Goal: Complete application form

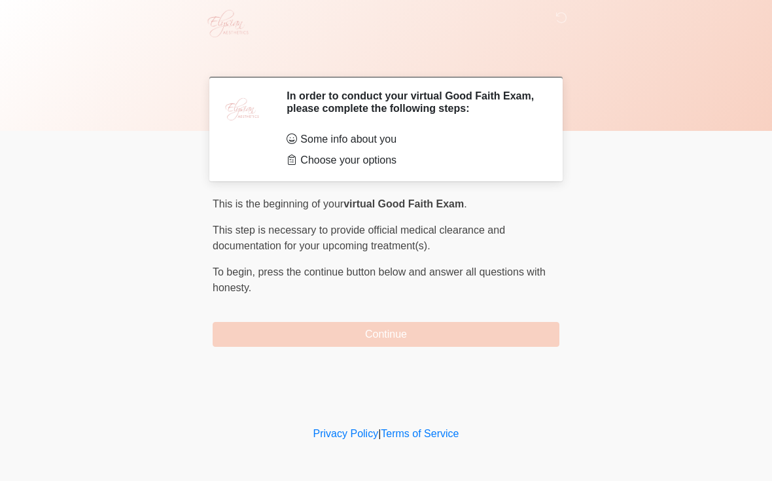
click at [261, 306] on div "This is the beginning of your virtual Good Faith Exam . ﻿﻿﻿﻿﻿﻿﻿ This step is ne…" at bounding box center [386, 271] width 347 height 150
click at [263, 341] on button "Continue" at bounding box center [386, 334] width 347 height 25
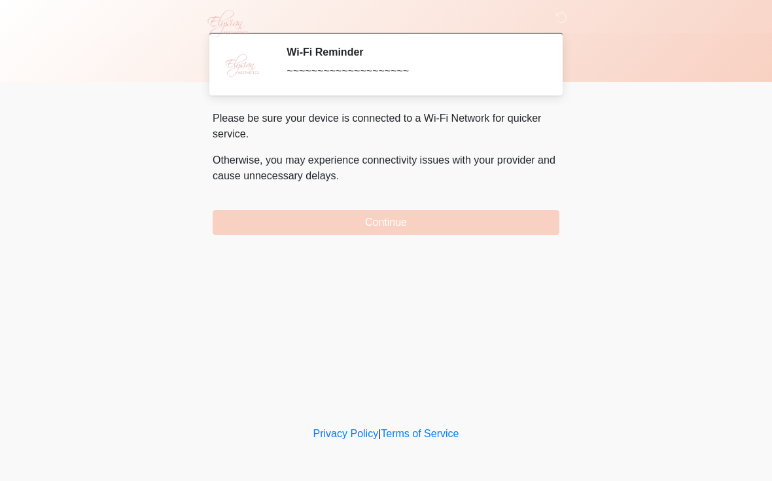
click at [447, 234] on button "Continue" at bounding box center [386, 222] width 347 height 25
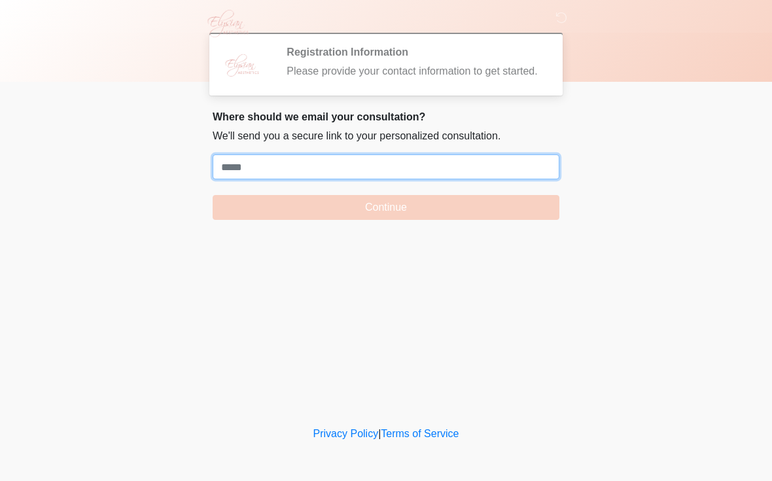
click at [250, 176] on input "Where should we email your treatment plan?" at bounding box center [386, 166] width 347 height 25
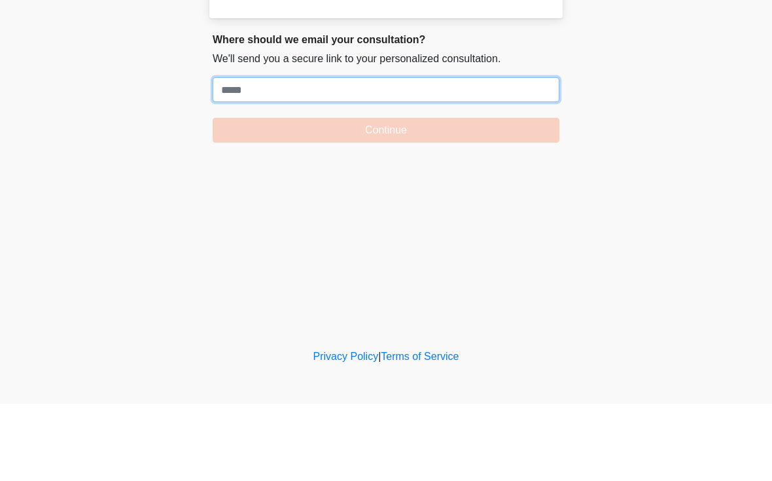
paste input "**********"
type input "*"
paste input "**********"
click at [386, 195] on button "Continue" at bounding box center [386, 207] width 347 height 25
type input "*"
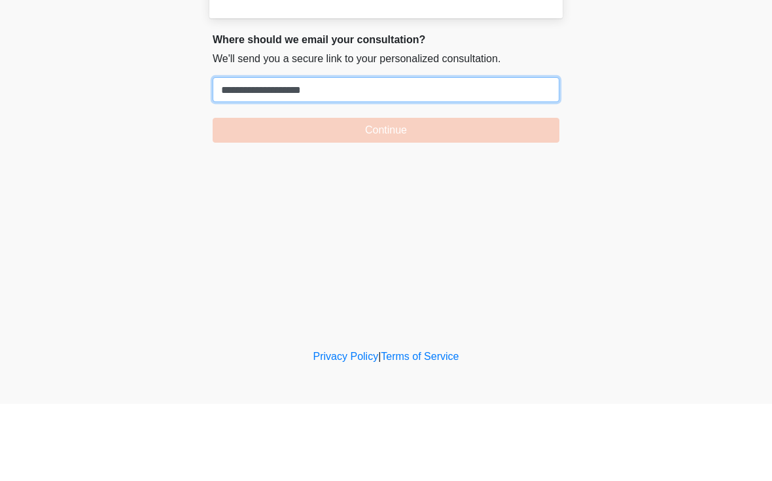
type input "**********"
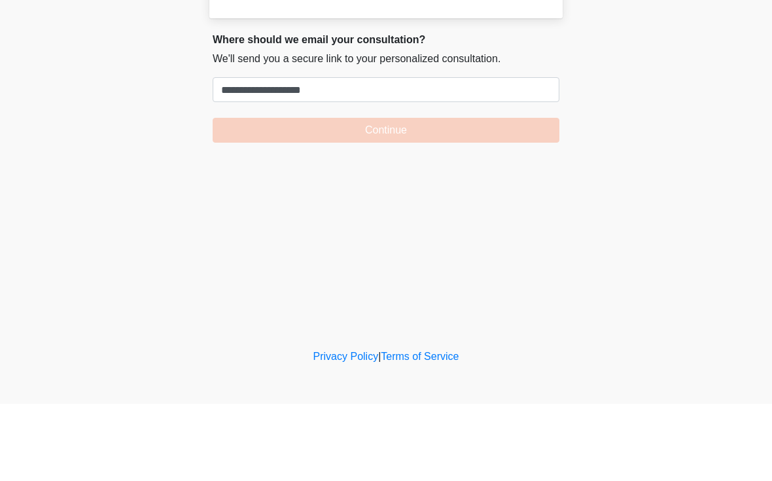
click at [233, 195] on button "Continue" at bounding box center [386, 207] width 347 height 25
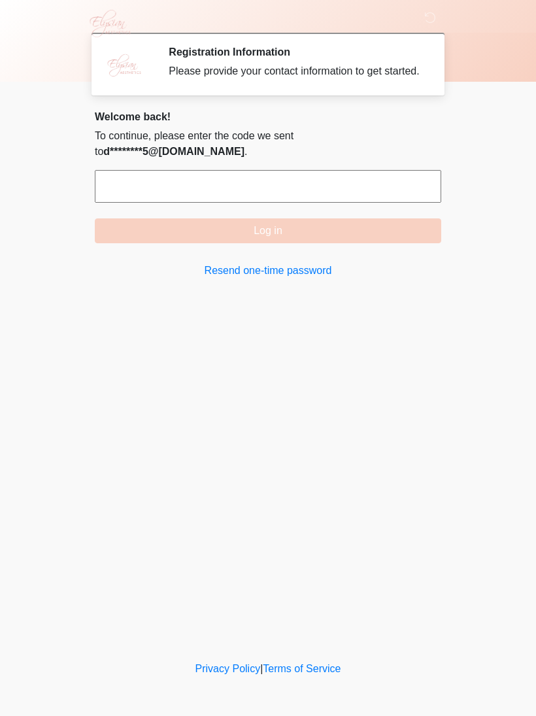
click at [425, 182] on input "text" at bounding box center [268, 186] width 347 height 33
click at [354, 219] on button "Log in" at bounding box center [268, 230] width 347 height 25
click at [417, 181] on input "******" at bounding box center [268, 186] width 347 height 33
type input "*"
click at [218, 267] on link "Resend one-time password" at bounding box center [268, 271] width 347 height 16
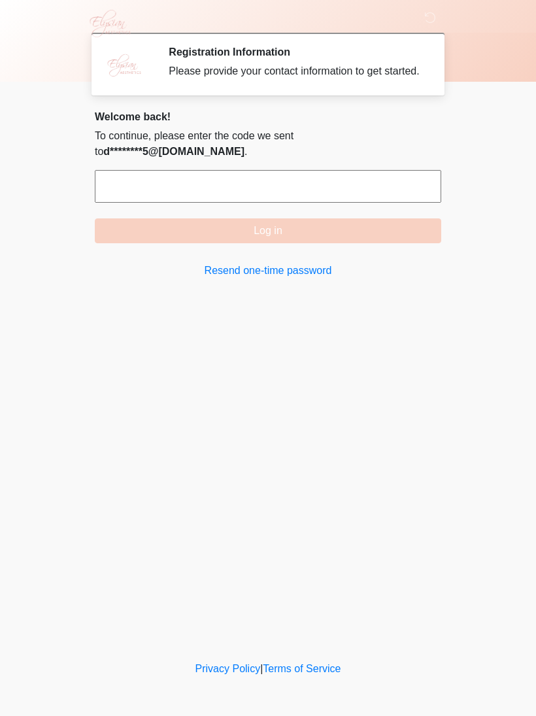
click at [405, 175] on input "text" at bounding box center [268, 186] width 347 height 33
type input "******"
click at [385, 229] on button "Log in" at bounding box center [268, 230] width 347 height 25
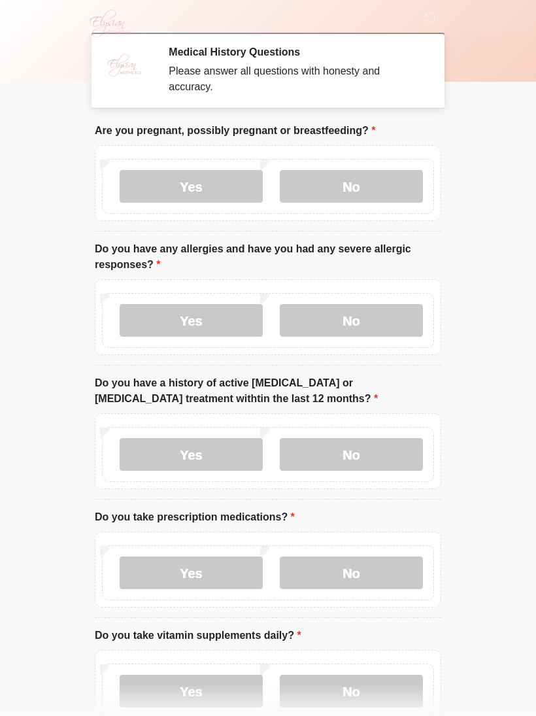
click at [368, 198] on label "No" at bounding box center [351, 186] width 143 height 33
click at [379, 322] on label "No" at bounding box center [351, 320] width 143 height 33
click at [396, 463] on label "No" at bounding box center [351, 454] width 143 height 33
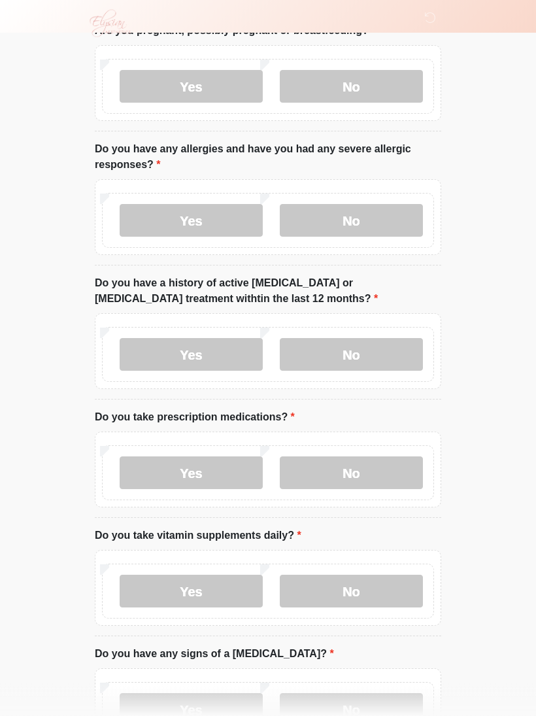
scroll to position [100, 0]
click at [385, 466] on label "No" at bounding box center [351, 473] width 143 height 33
click at [214, 480] on label "Yes" at bounding box center [191, 590] width 143 height 33
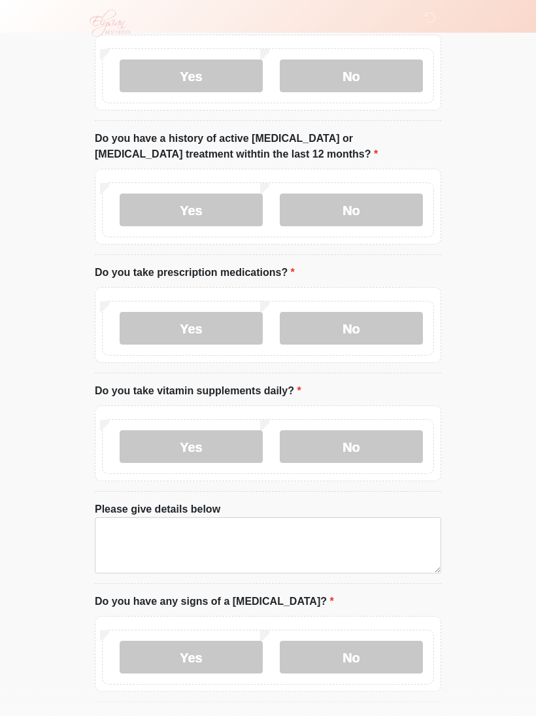
scroll to position [245, 0]
click at [395, 480] on label "No" at bounding box center [351, 657] width 143 height 33
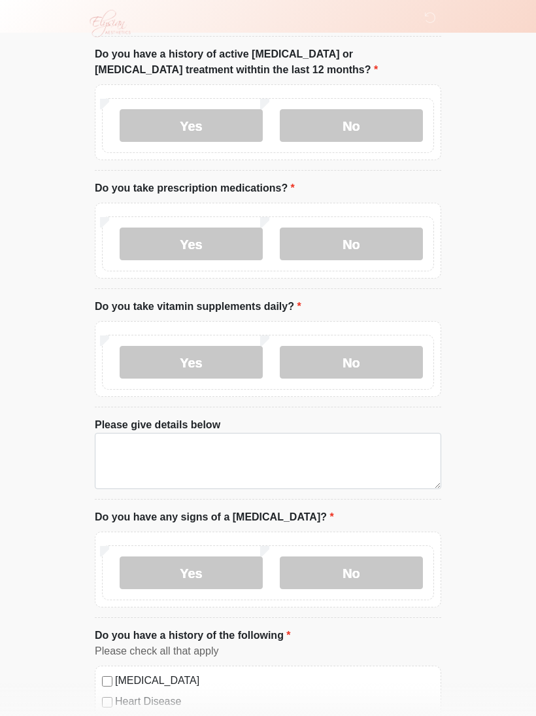
scroll to position [338, 0]
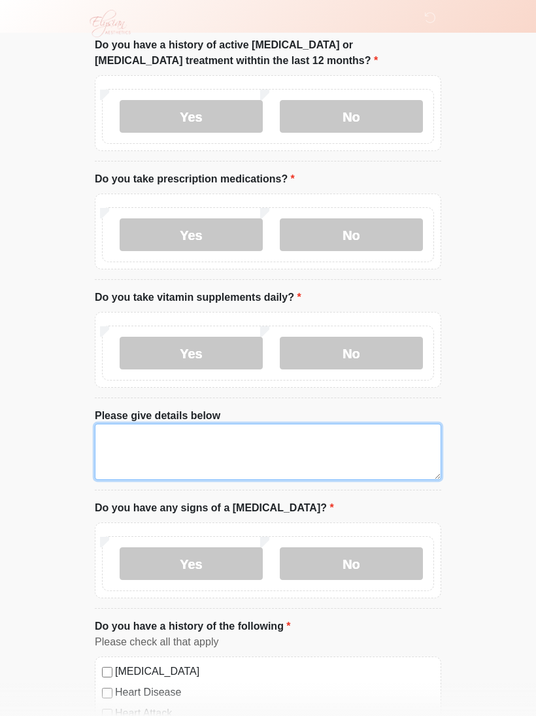
click at [109, 436] on textarea "Please give details below" at bounding box center [268, 452] width 347 height 56
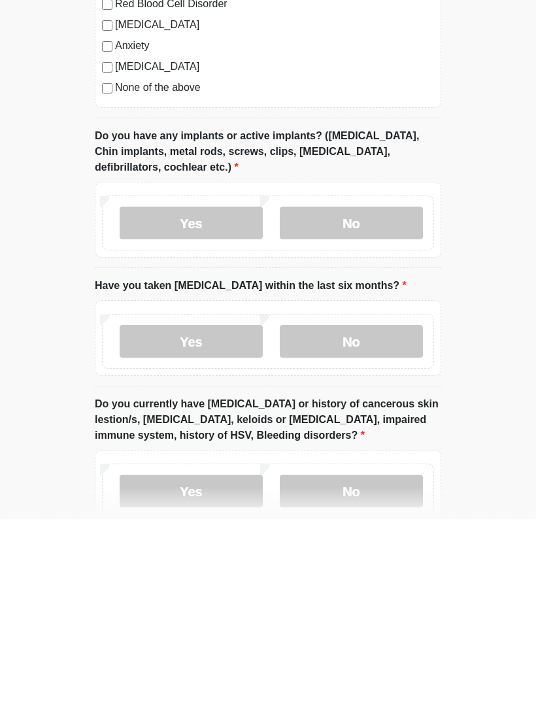
scroll to position [954, 0]
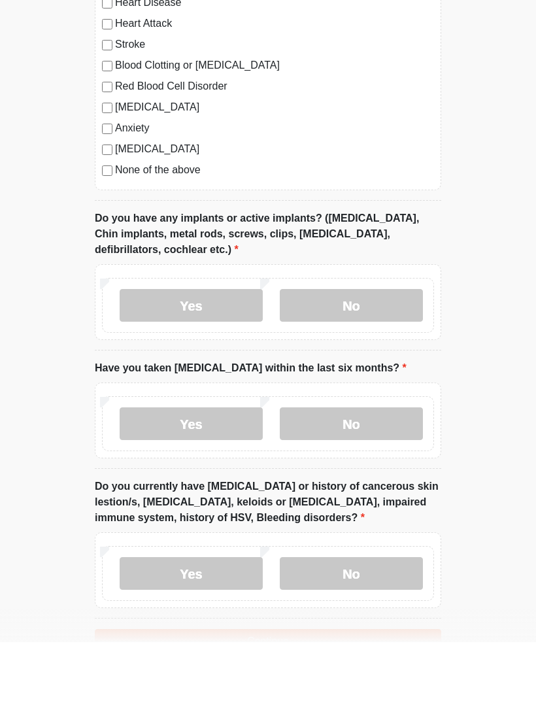
type textarea "**********"
click at [358, 363] on label "No" at bounding box center [351, 379] width 143 height 33
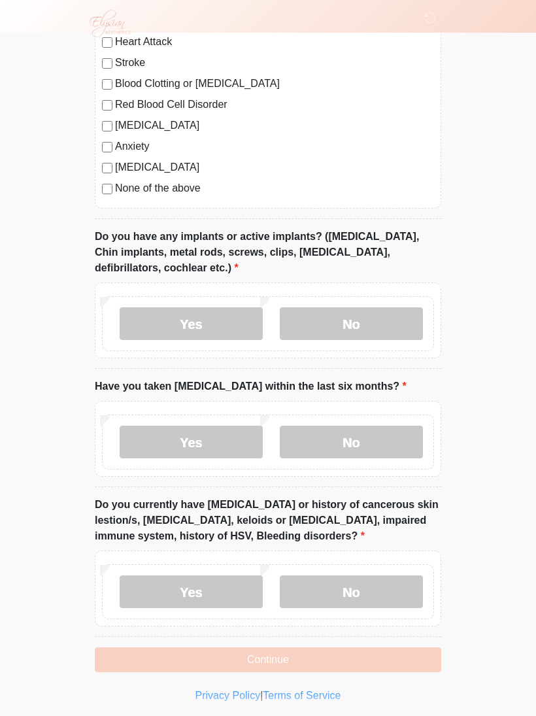
click at [394, 441] on label "No" at bounding box center [351, 442] width 143 height 33
click at [363, 480] on label "No" at bounding box center [351, 592] width 143 height 33
click at [285, 480] on button "Continue" at bounding box center [268, 659] width 347 height 25
click at [269, 480] on button "Continue" at bounding box center [268, 659] width 347 height 25
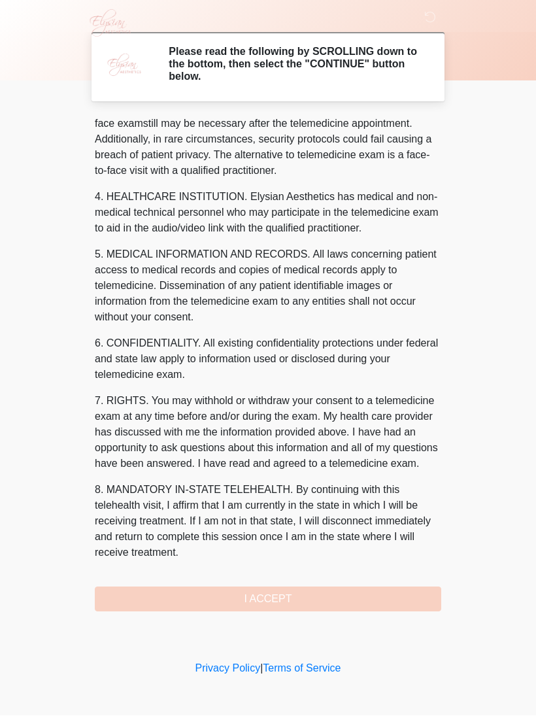
scroll to position [304, 0]
click at [295, 480] on button "I ACCEPT" at bounding box center [268, 599] width 347 height 25
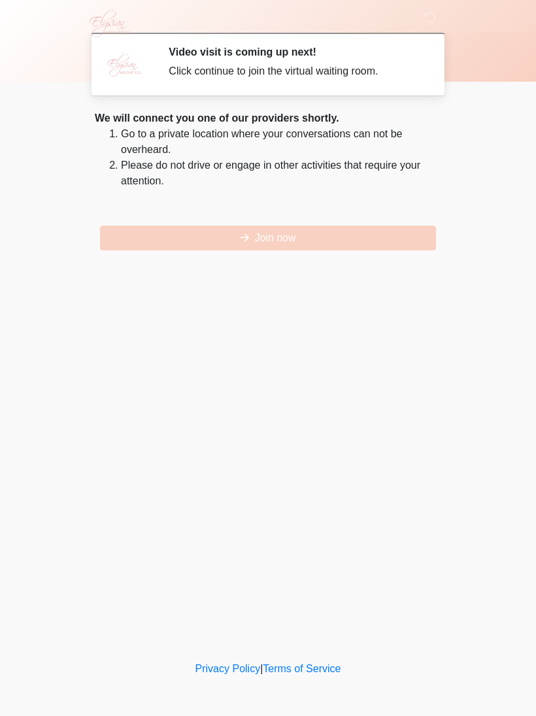
click at [343, 239] on button "Join now" at bounding box center [268, 238] width 336 height 25
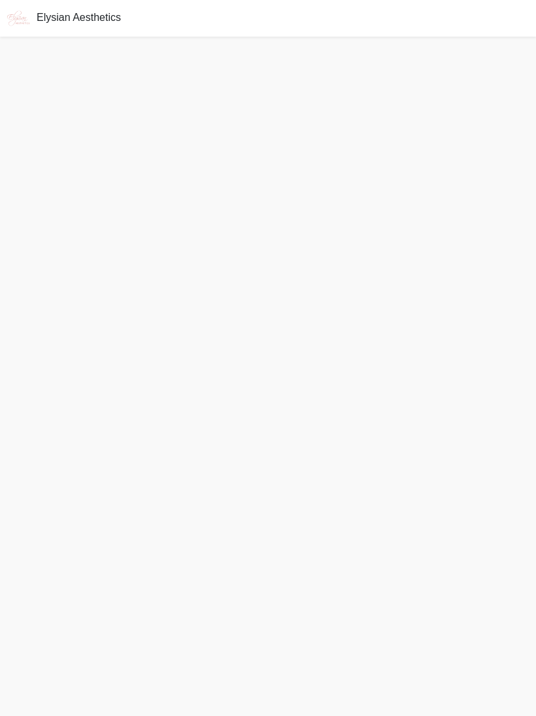
scroll to position [4, 0]
